Goal: Information Seeking & Learning: Check status

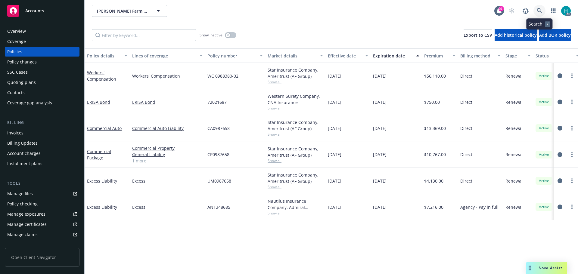
click at [543, 8] on link at bounding box center [540, 11] width 12 height 12
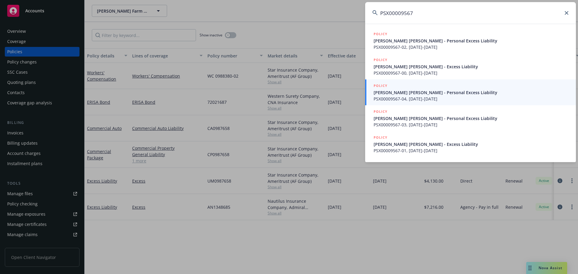
type input "PSX00009567"
click at [367, 24] on div "POLICY [PERSON_NAME] [PERSON_NAME] - Personal Excess Liability PSX00009567-02, …" at bounding box center [470, 93] width 211 height 139
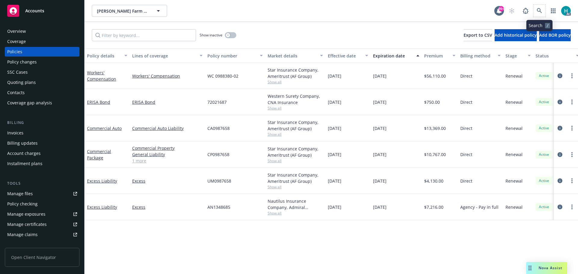
click at [534, 7] on span at bounding box center [540, 11] width 12 height 12
click at [539, 11] on icon at bounding box center [539, 10] width 5 height 5
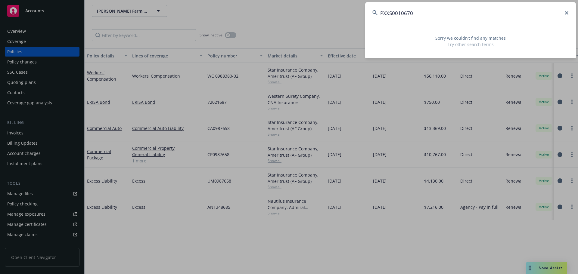
type input "PXXS0010670"
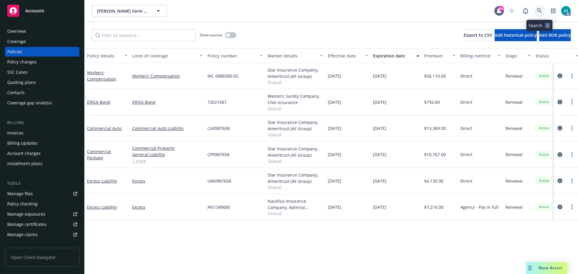
click at [539, 12] on icon at bounding box center [539, 10] width 5 height 5
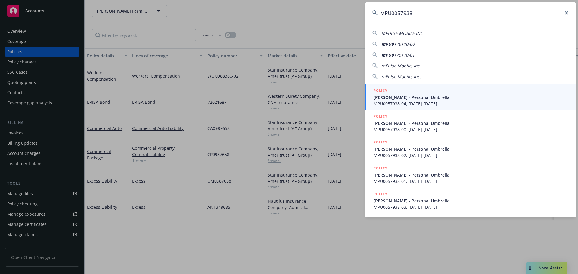
type input "MPU0057938"
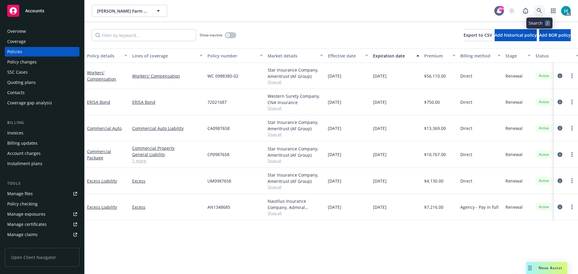
click at [541, 12] on icon at bounding box center [539, 10] width 5 height 5
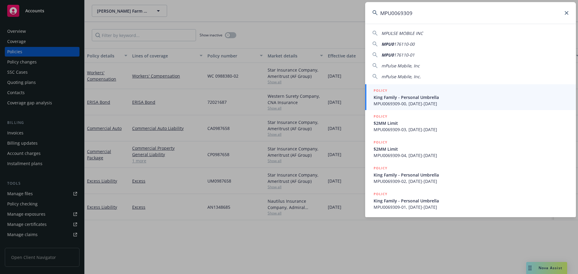
type input "MPU0069309"
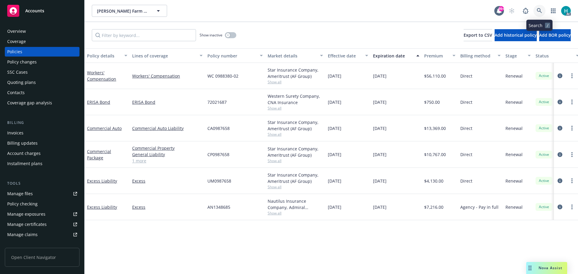
click at [538, 11] on icon at bounding box center [539, 10] width 5 height 5
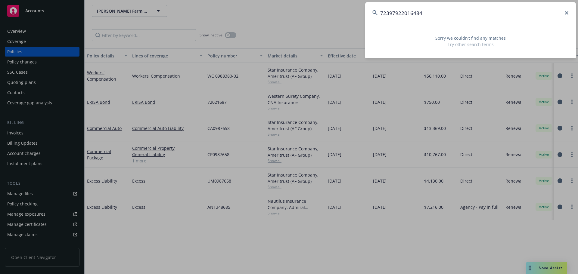
type input "72397922016484"
